Goal: Task Accomplishment & Management: Manage account settings

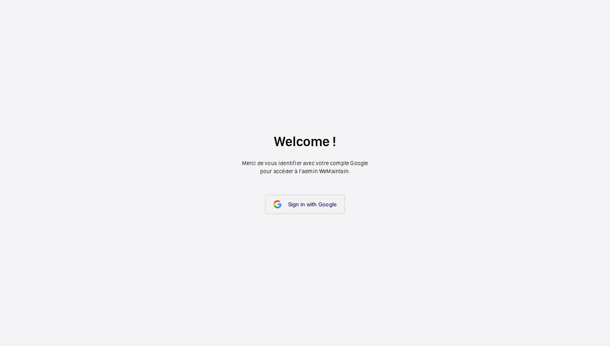
click at [303, 207] on span "Sign in with Google" at bounding box center [312, 204] width 49 height 6
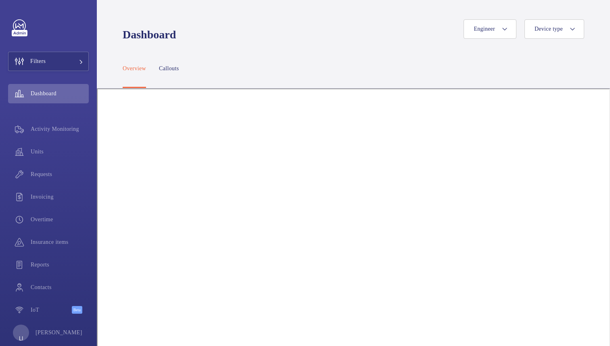
click at [337, 23] on div "Engineer Device type" at bounding box center [383, 28] width 404 height 19
click at [52, 215] on span "Overtime" at bounding box center [60, 219] width 58 height 8
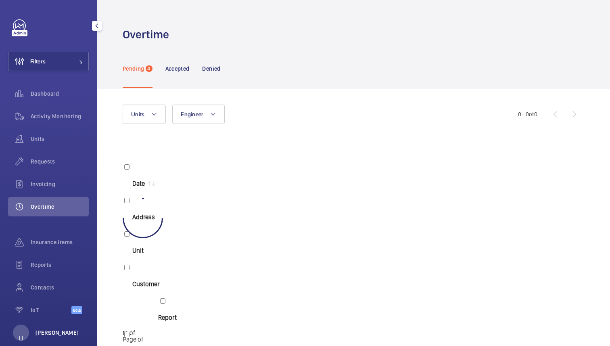
click at [56, 328] on p "[PERSON_NAME]" at bounding box center [58, 332] width 44 height 8
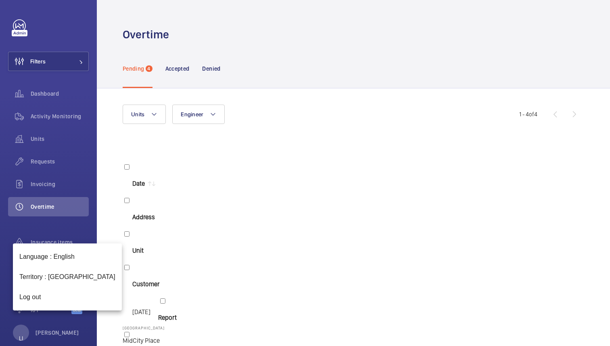
click at [349, 25] on div at bounding box center [305, 173] width 610 height 346
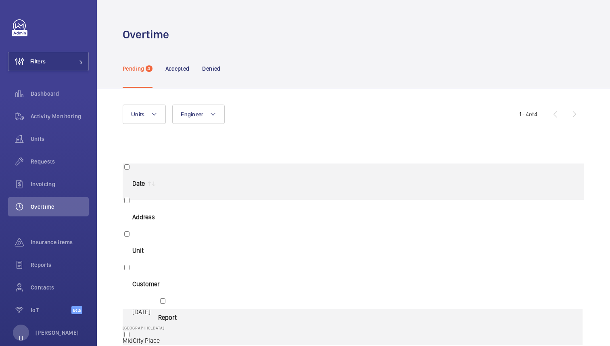
click at [203, 337] on p "MidCity Place" at bounding box center [163, 341] width 80 height 8
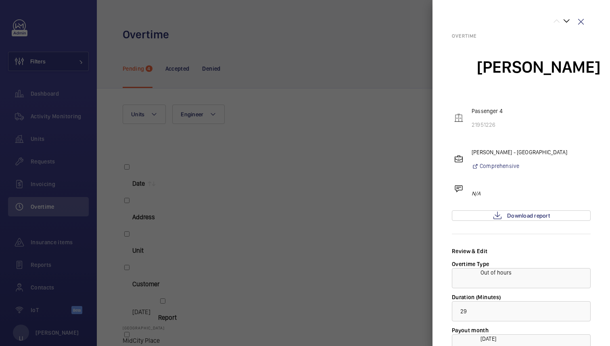
click at [273, 106] on div at bounding box center [305, 173] width 610 height 346
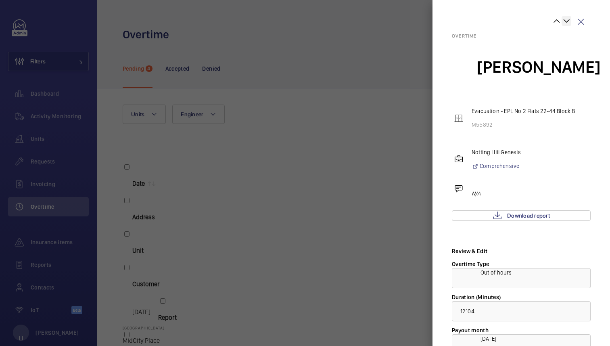
click at [567, 23] on wm-front-icon-button at bounding box center [567, 21] width 10 height 10
type input "164"
click at [567, 23] on div at bounding box center [511, 22] width 119 height 13
click at [353, 74] on div at bounding box center [305, 173] width 610 height 346
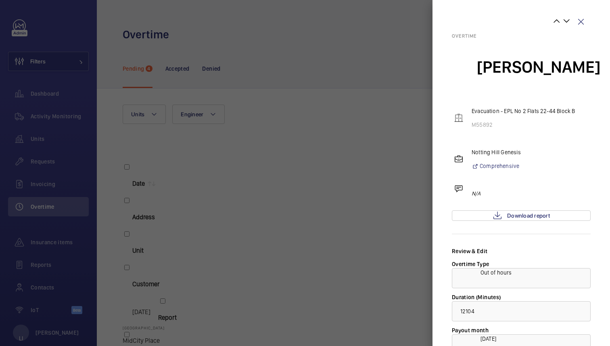
click at [179, 207] on div at bounding box center [305, 173] width 610 height 346
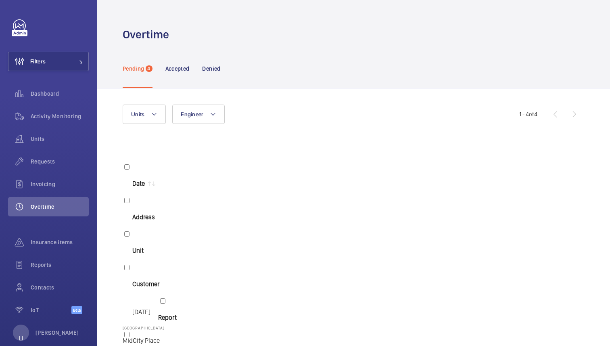
click at [423, 50] on div "Pending 4 Accepted Denied" at bounding box center [354, 69] width 462 height 38
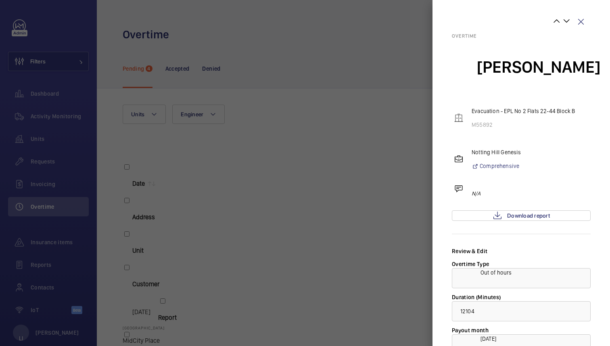
click at [173, 216] on div at bounding box center [305, 173] width 610 height 346
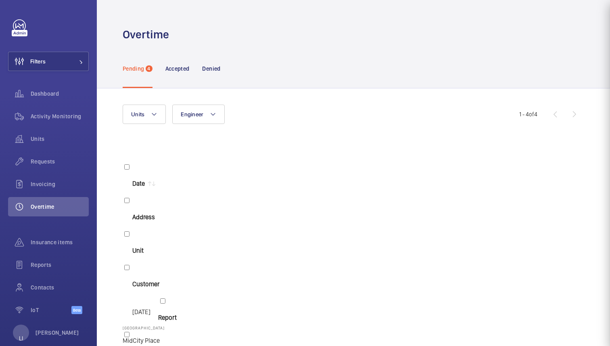
click at [173, 202] on mat-sidenav-container "Filters Dashboard Activity Monitoring Units Requests Invoicing Overtime Insuran…" at bounding box center [305, 173] width 610 height 346
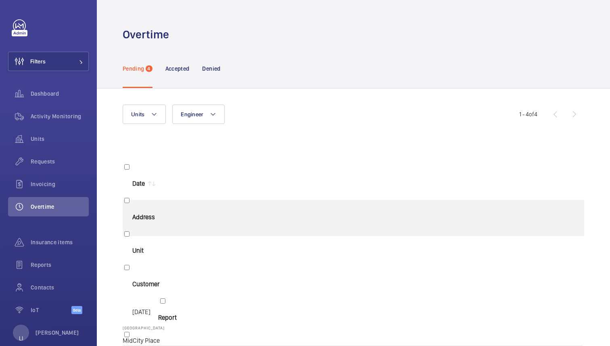
click at [151, 344] on span "[DATE]" at bounding box center [141, 348] width 18 height 8
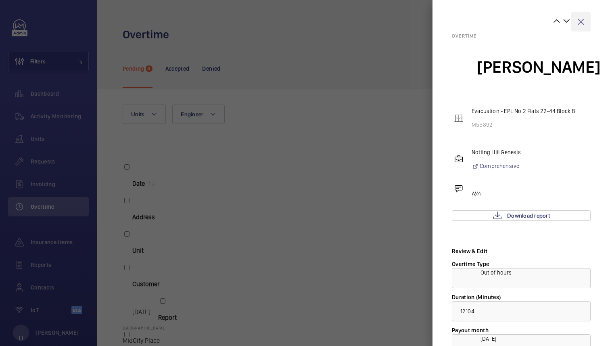
click at [581, 21] on wm-front-icon-button at bounding box center [580, 21] width 19 height 19
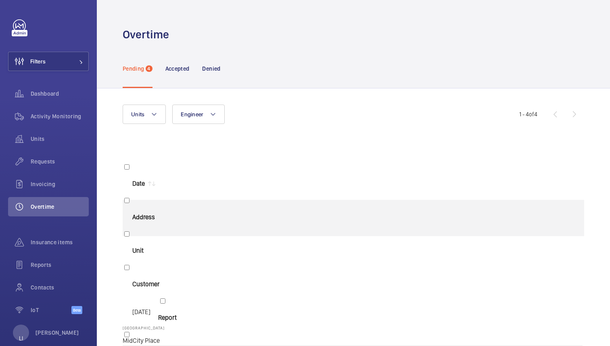
click at [151, 344] on span "[DATE]" at bounding box center [141, 348] width 18 height 8
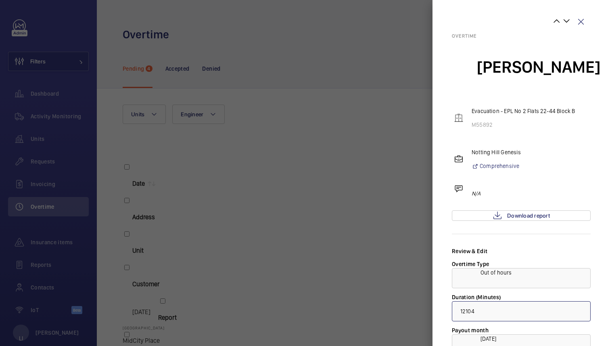
click at [468, 301] on input "12104" at bounding box center [521, 311] width 139 height 20
click at [582, 21] on wm-front-icon-button at bounding box center [580, 21] width 19 height 19
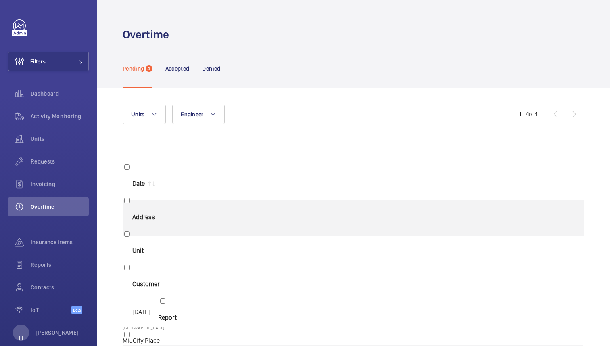
click at [151, 344] on span "[DATE]" at bounding box center [141, 348] width 18 height 8
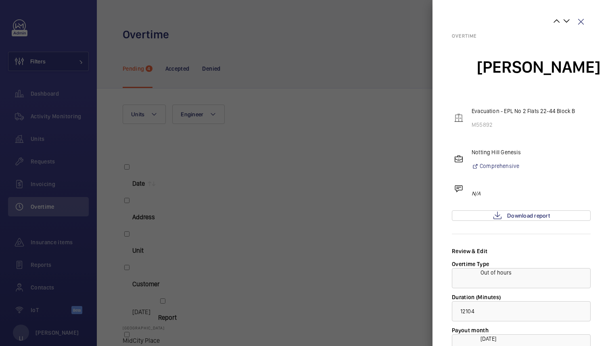
click at [161, 203] on div at bounding box center [305, 173] width 610 height 346
